Goal: Task Accomplishment & Management: Complete application form

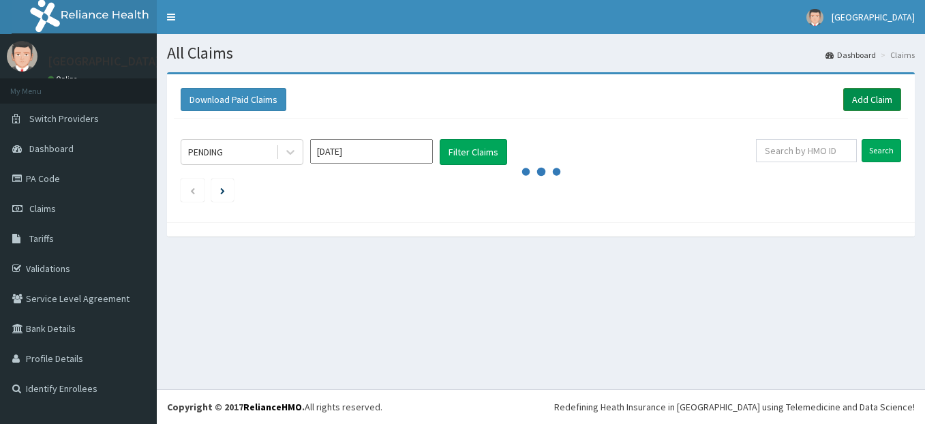
click at [875, 106] on link "Add Claim" at bounding box center [872, 99] width 58 height 23
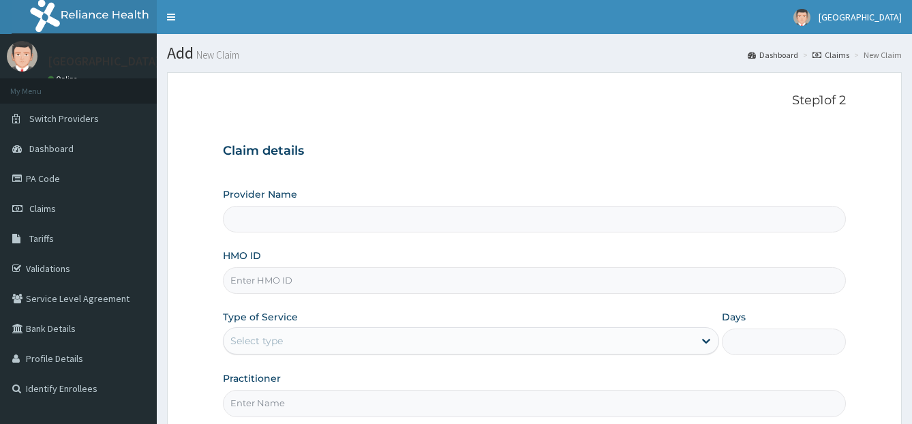
click at [326, 287] on input "HMO ID" at bounding box center [535, 280] width 624 height 27
type input "gbi/10054/c"
type input "[GEOGRAPHIC_DATA]"
type input "gbi/10054/c"
click at [297, 335] on div "Select type" at bounding box center [459, 341] width 470 height 22
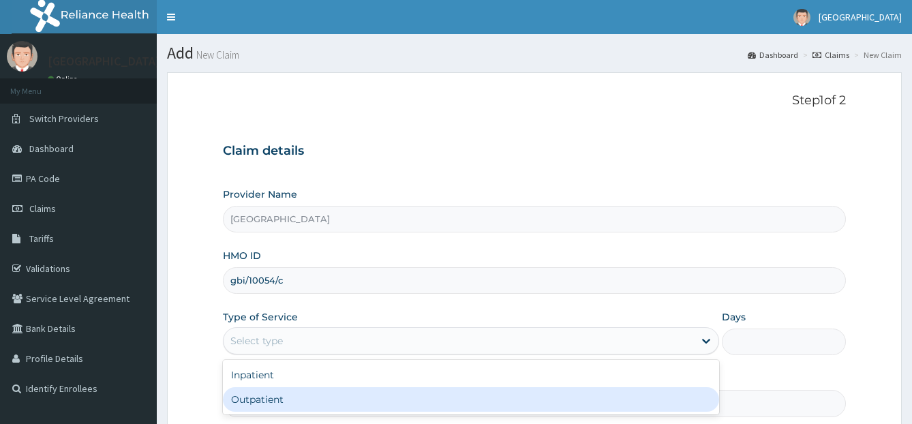
click at [285, 393] on div "Outpatient" at bounding box center [471, 399] width 496 height 25
type input "1"
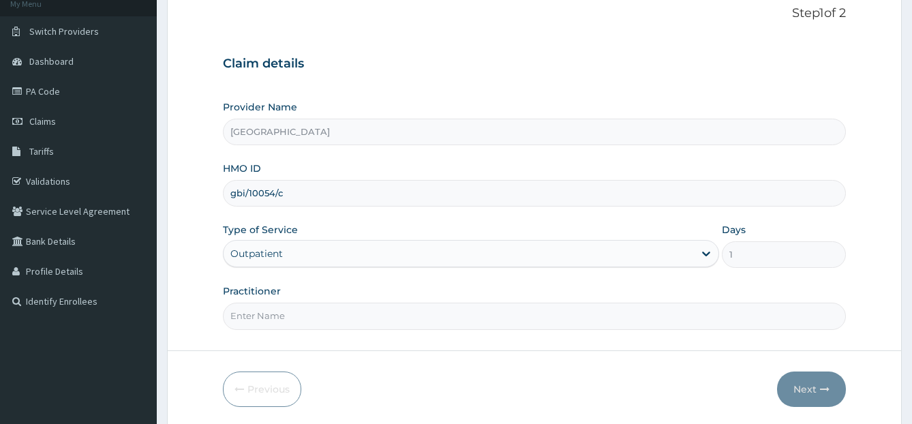
scroll to position [136, 0]
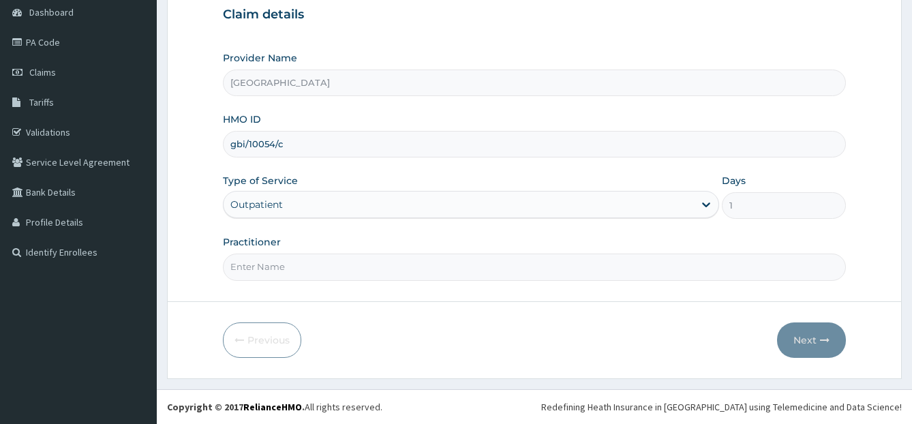
click at [371, 259] on input "Practitioner" at bounding box center [535, 267] width 624 height 27
type input "dr bappa aliyu"
click at [840, 331] on button "Next" at bounding box center [811, 339] width 69 height 35
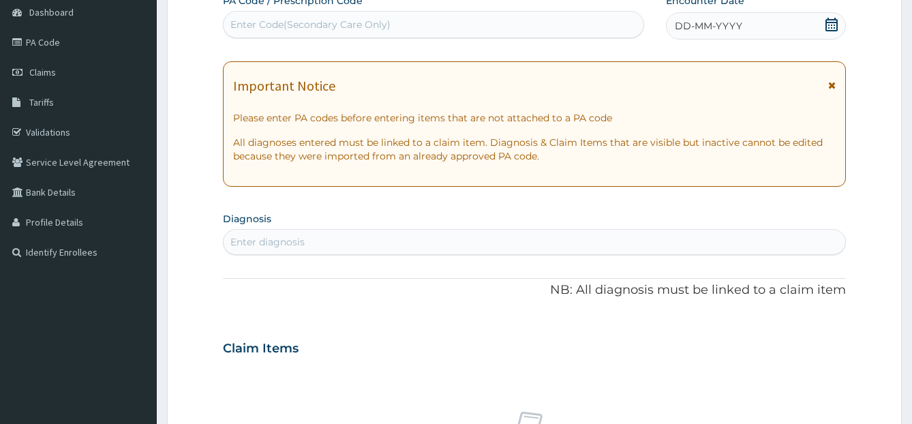
click at [387, 12] on div "Enter Code(Secondary Care Only)" at bounding box center [433, 24] width 421 height 27
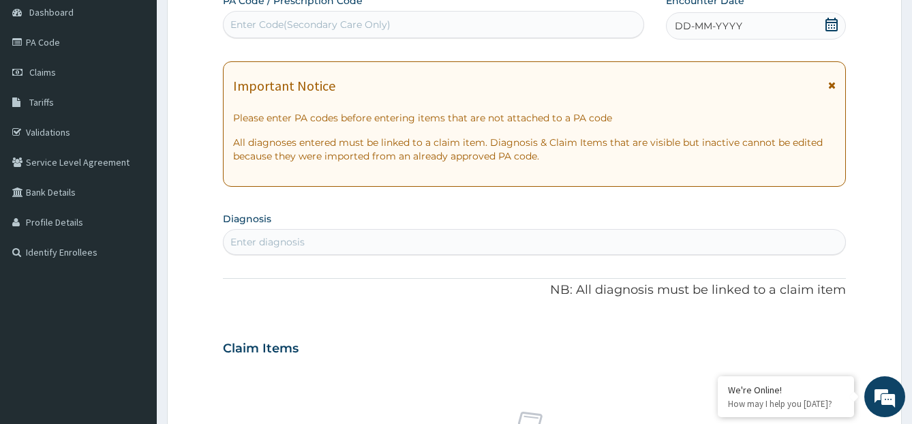
paste input "PA/83722D"
type input "PA/83722D"
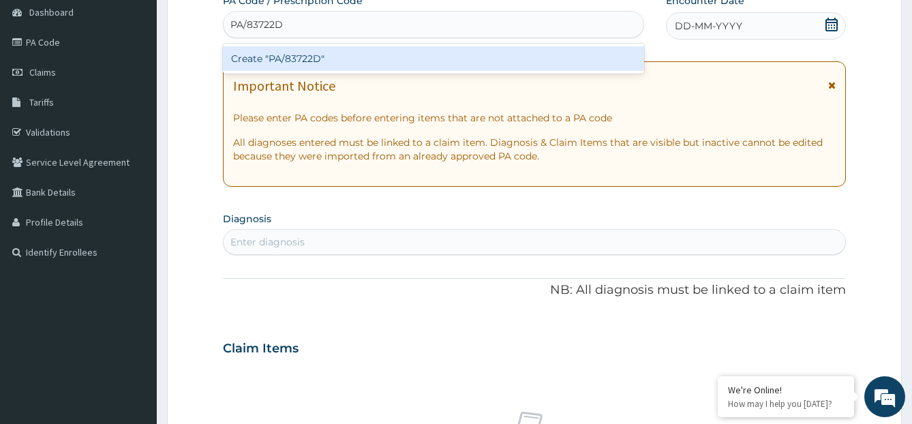
click at [374, 52] on div "Create "PA/83722D"" at bounding box center [433, 58] width 421 height 25
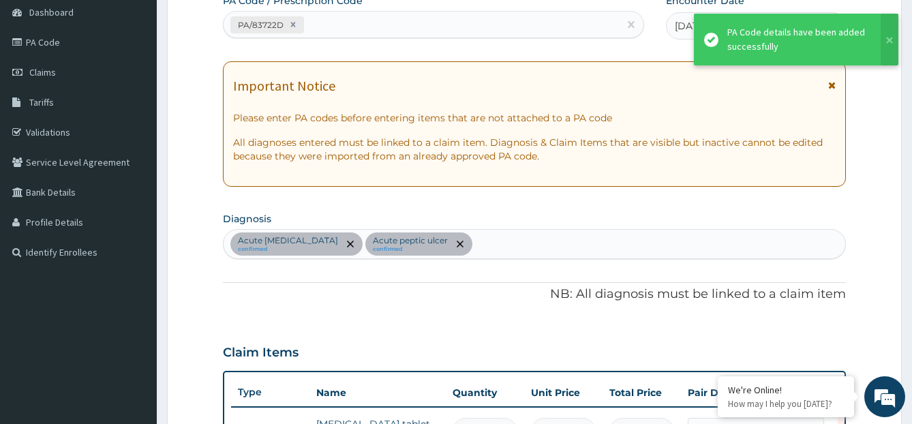
scroll to position [543, 0]
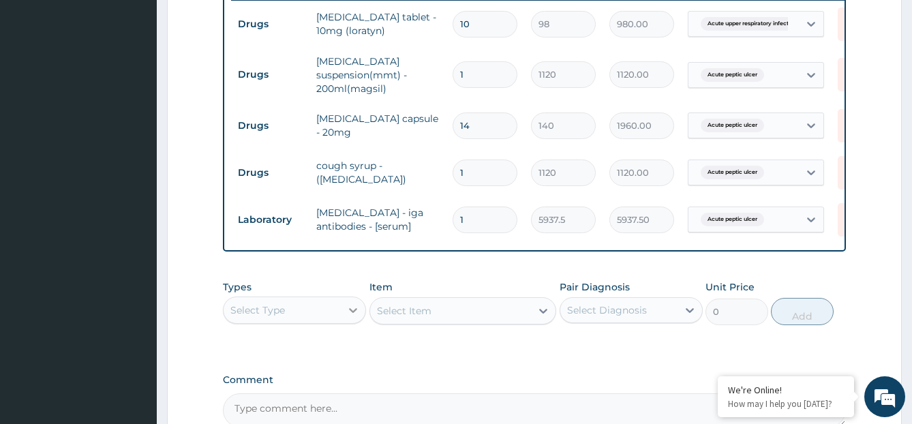
click at [344, 320] on div at bounding box center [353, 310] width 25 height 25
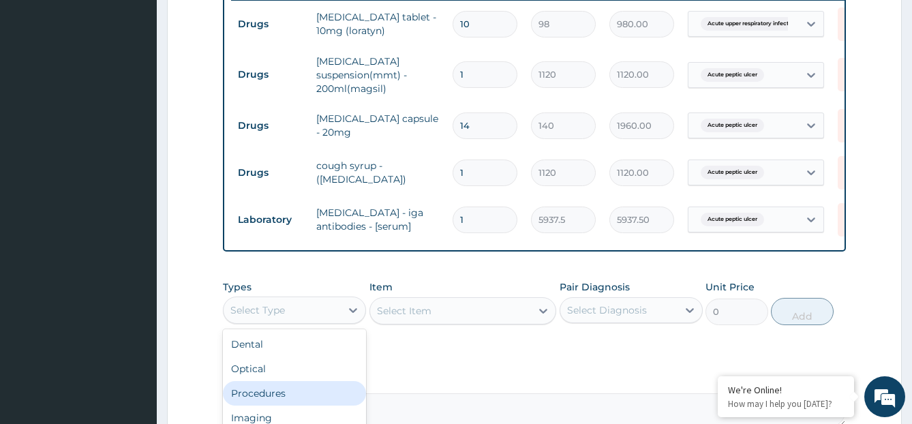
click at [314, 391] on div "Procedures" at bounding box center [294, 393] width 143 height 25
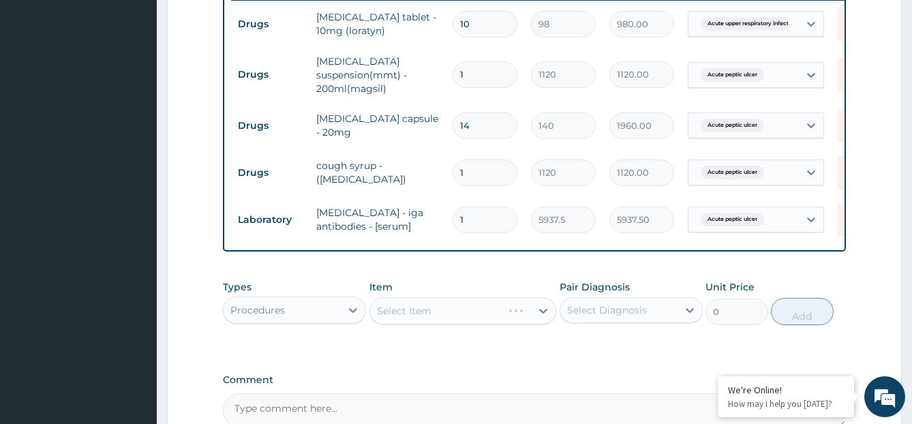
click at [580, 321] on div "Select Diagnosis" at bounding box center [618, 310] width 117 height 22
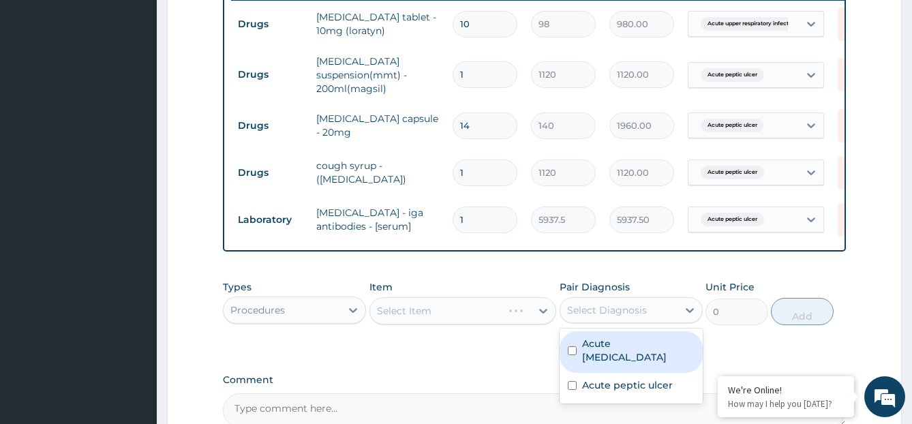
click at [587, 354] on label "Acute upper respiratory infection" at bounding box center [638, 350] width 112 height 27
checkbox input "true"
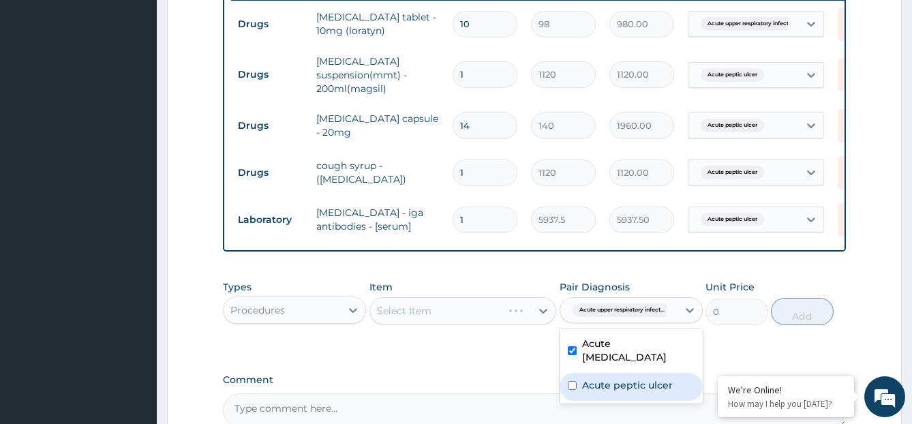
click at [585, 385] on label "Acute peptic ulcer" at bounding box center [627, 385] width 91 height 14
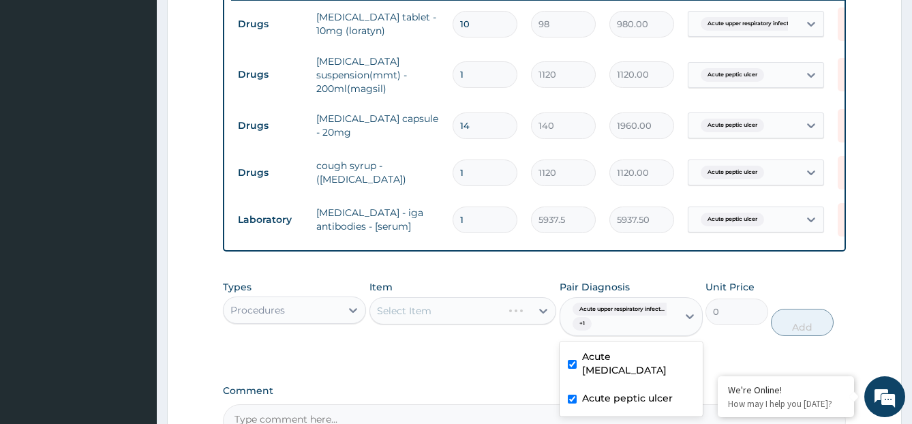
checkbox input "true"
click at [536, 292] on div "Item Select Item" at bounding box center [462, 308] width 187 height 57
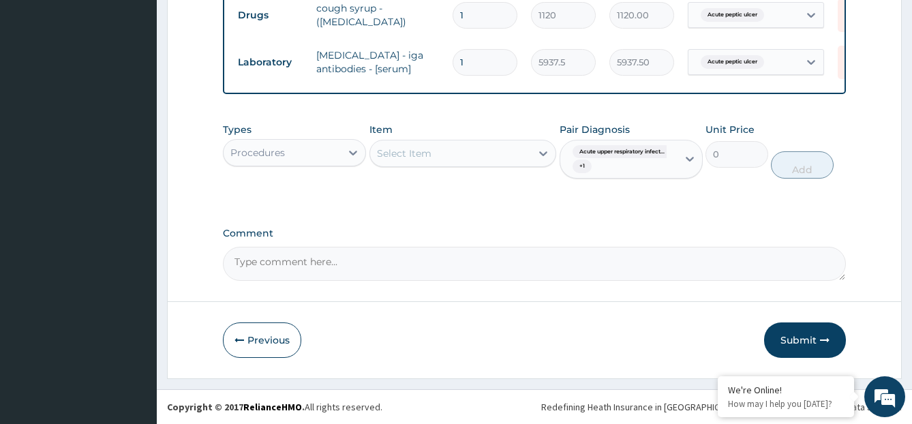
click at [512, 162] on div "Select Item" at bounding box center [450, 153] width 161 height 22
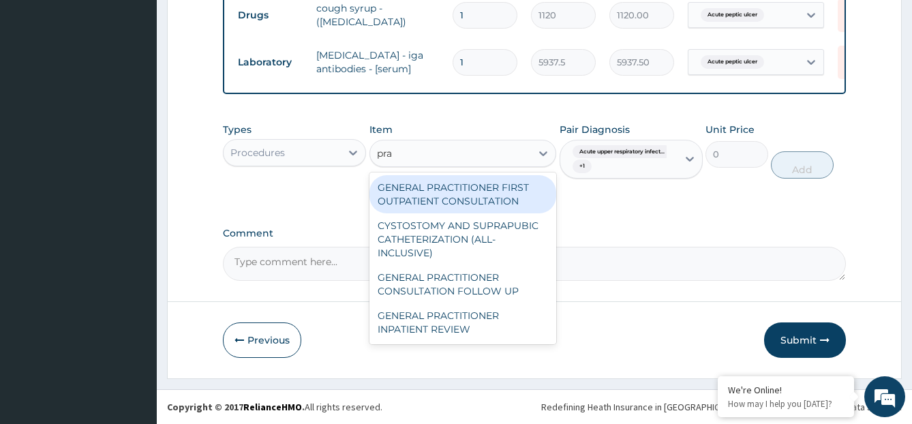
type input "prac"
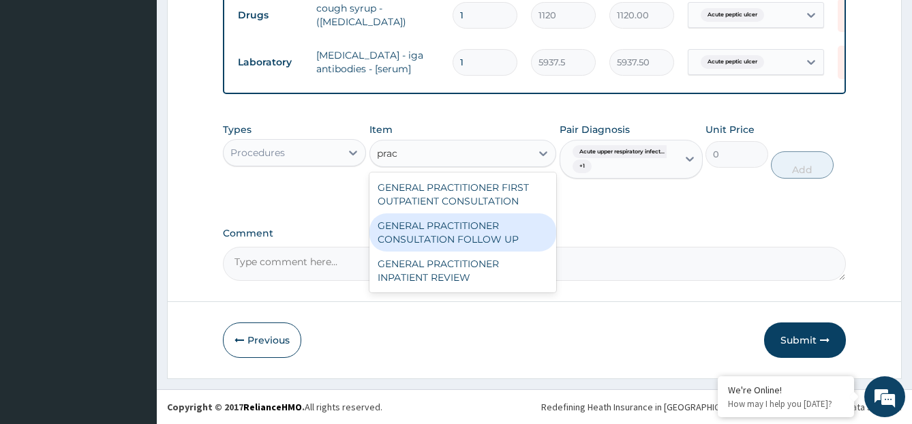
click at [508, 217] on div "GENERAL PRACTITIONER CONSULTATION FOLLOW UP" at bounding box center [462, 232] width 187 height 38
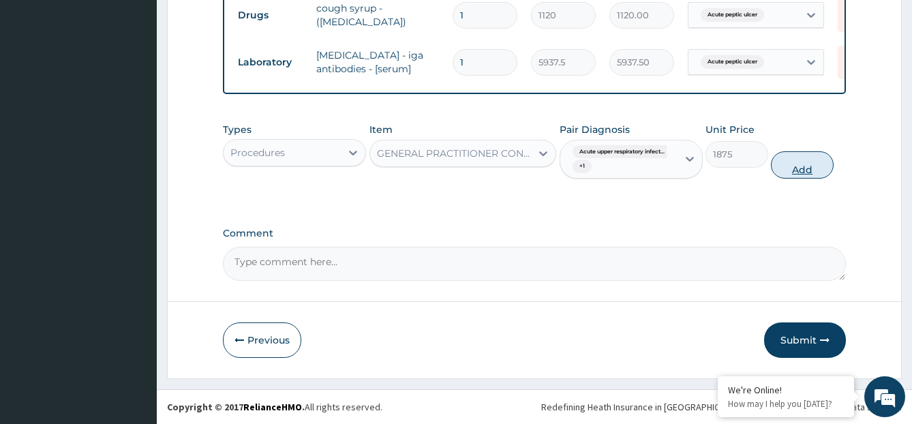
click at [804, 159] on button "Add" at bounding box center [802, 164] width 62 height 27
type input "0"
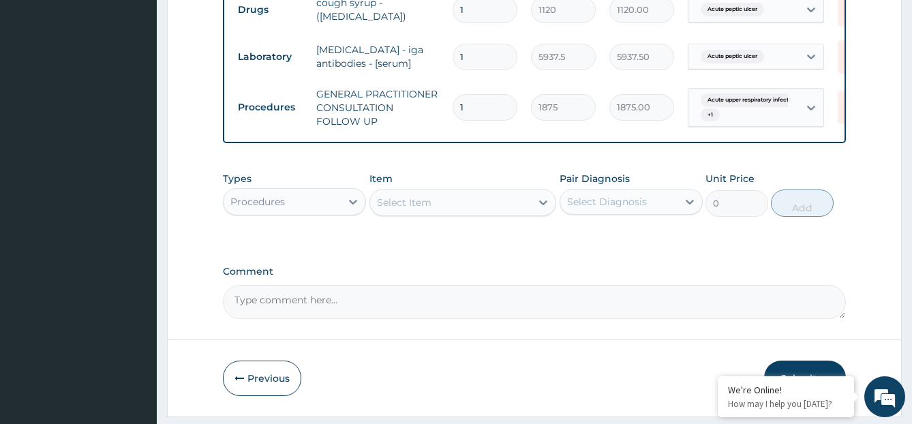
scroll to position [746, 0]
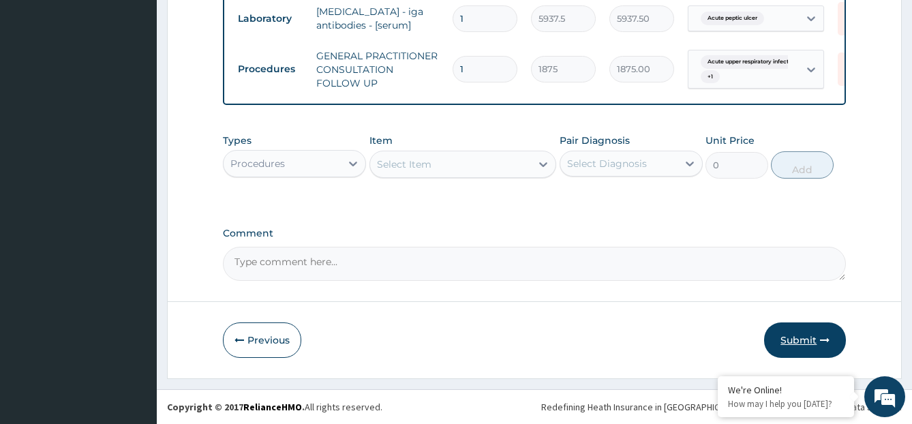
click at [813, 339] on button "Submit" at bounding box center [805, 339] width 82 height 35
